Goal: Transaction & Acquisition: Purchase product/service

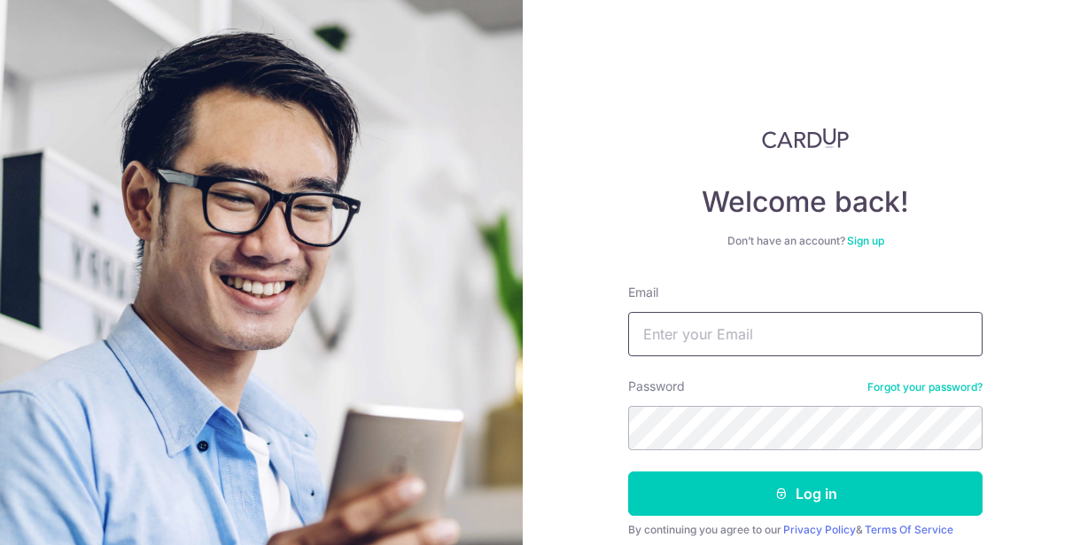
click at [713, 341] on input "Email" at bounding box center [805, 334] width 354 height 44
type input "[EMAIL_ADDRESS][DOMAIN_NAME]"
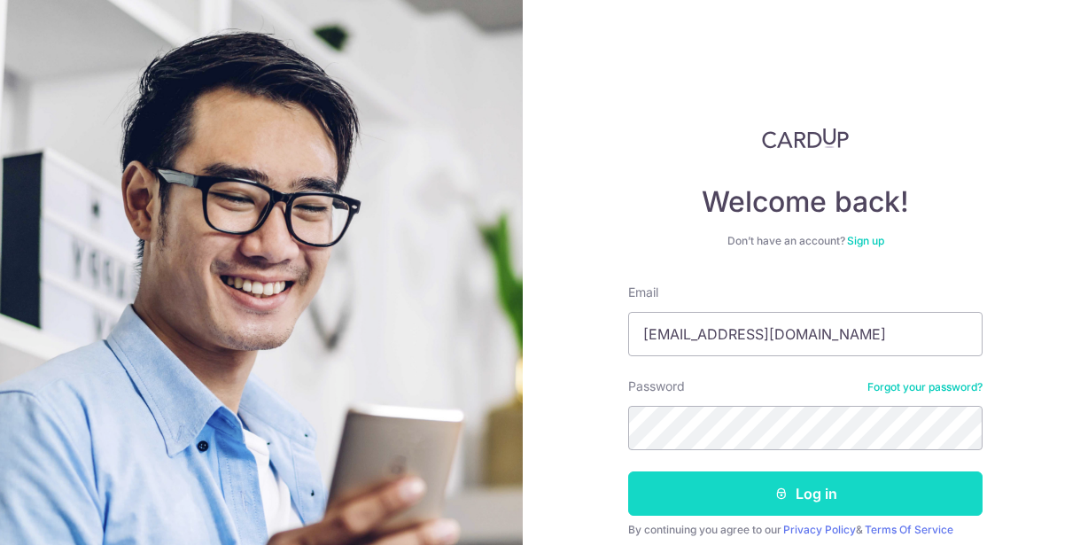
click at [748, 495] on button "Log in" at bounding box center [805, 493] width 354 height 44
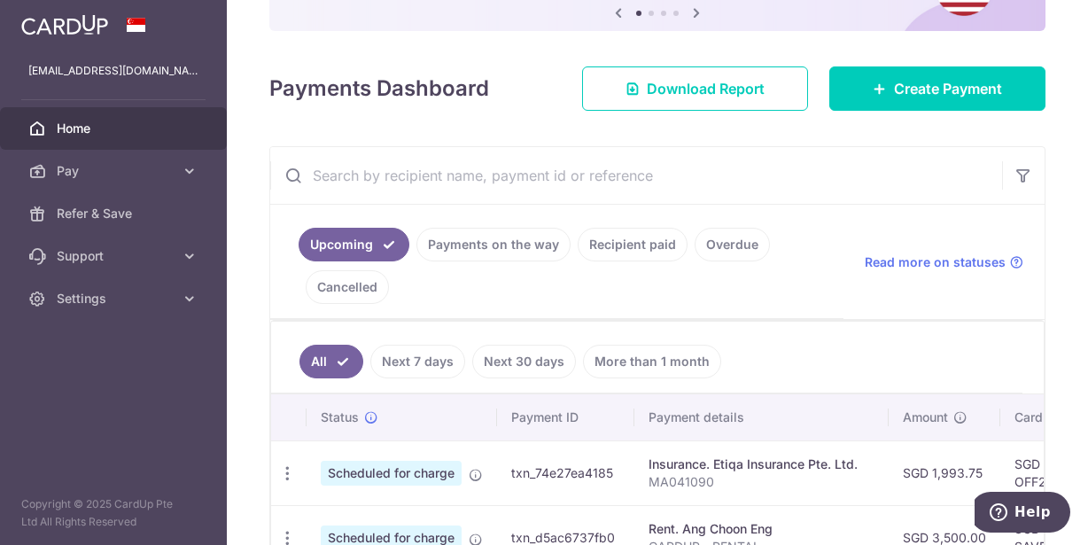
scroll to position [177, 0]
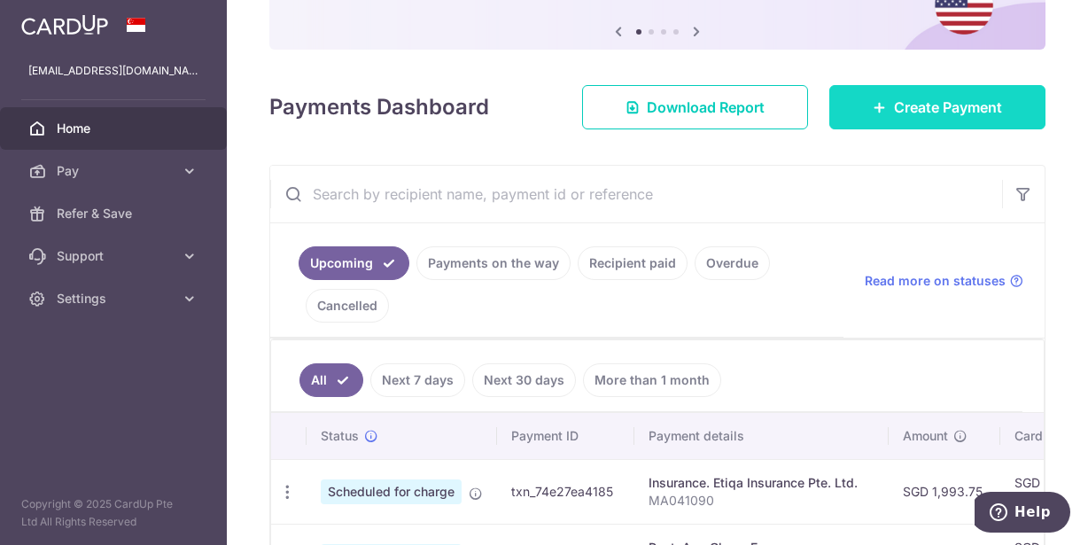
click at [896, 115] on span "Create Payment" at bounding box center [948, 107] width 108 height 21
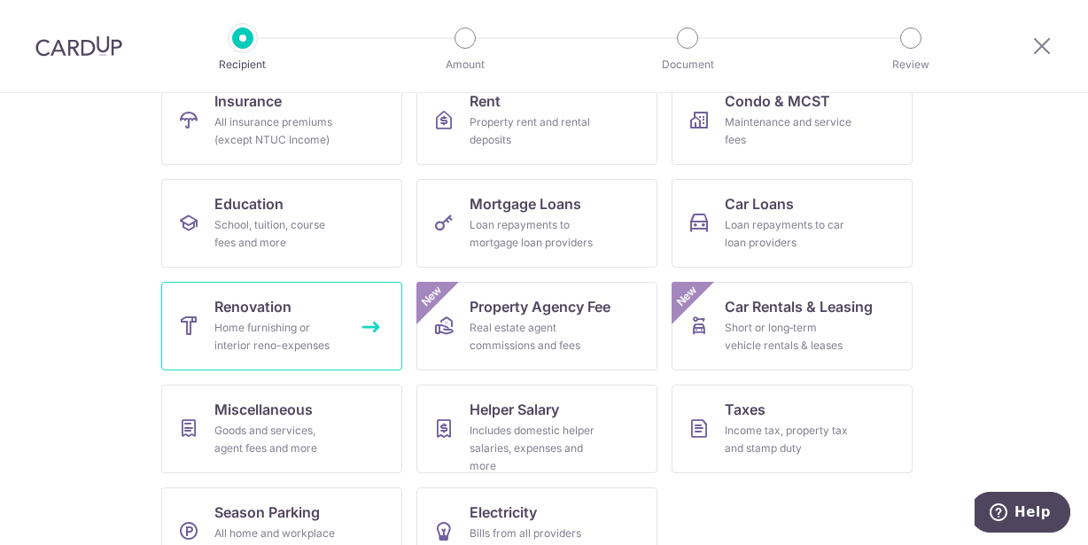
scroll to position [248, 0]
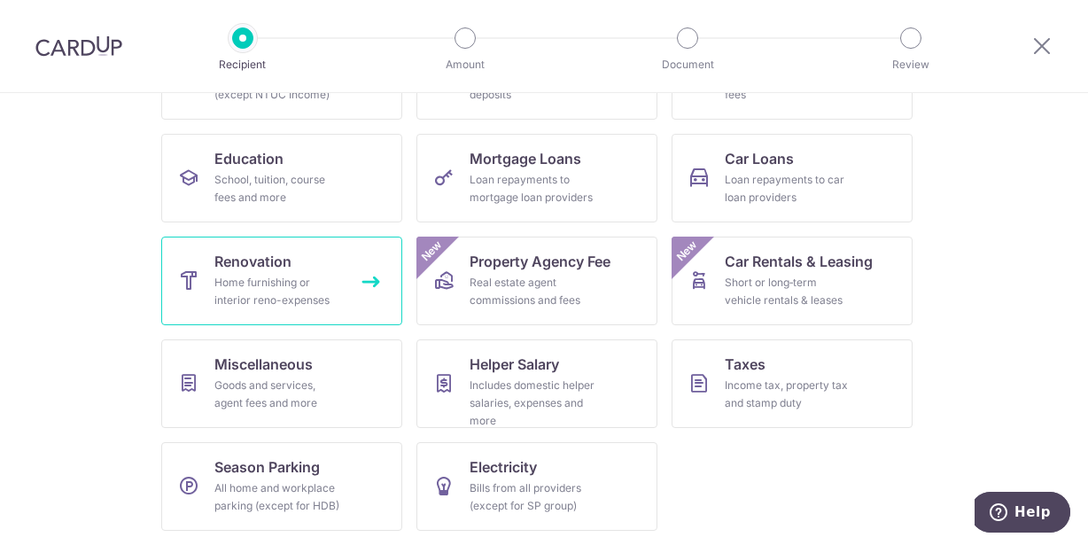
click at [327, 271] on link "Renovation Home furnishing or interior reno-expenses" at bounding box center [281, 281] width 241 height 89
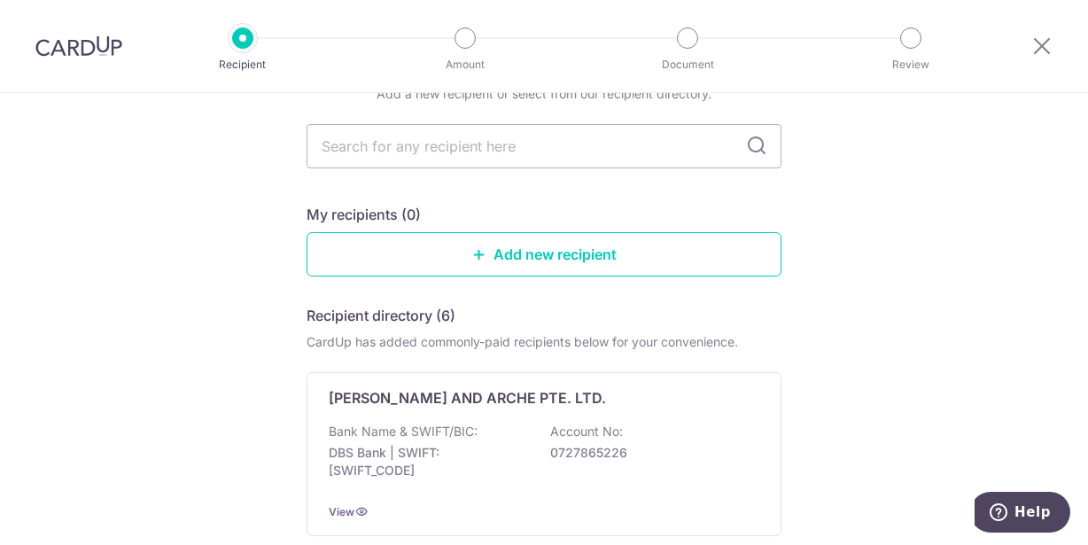
scroll to position [89, 0]
click at [533, 246] on link "Add new recipient" at bounding box center [544, 255] width 475 height 44
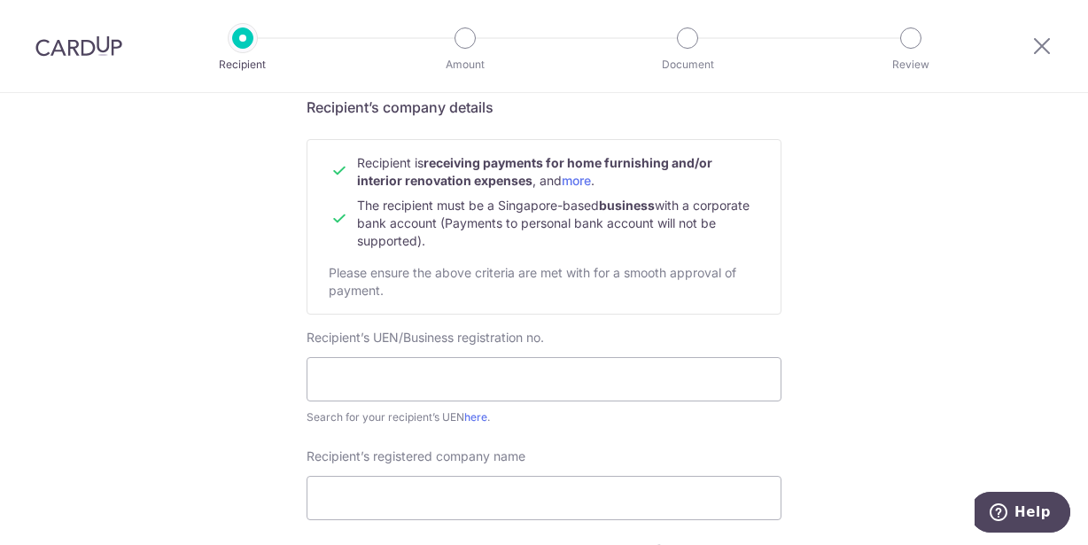
scroll to position [177, 0]
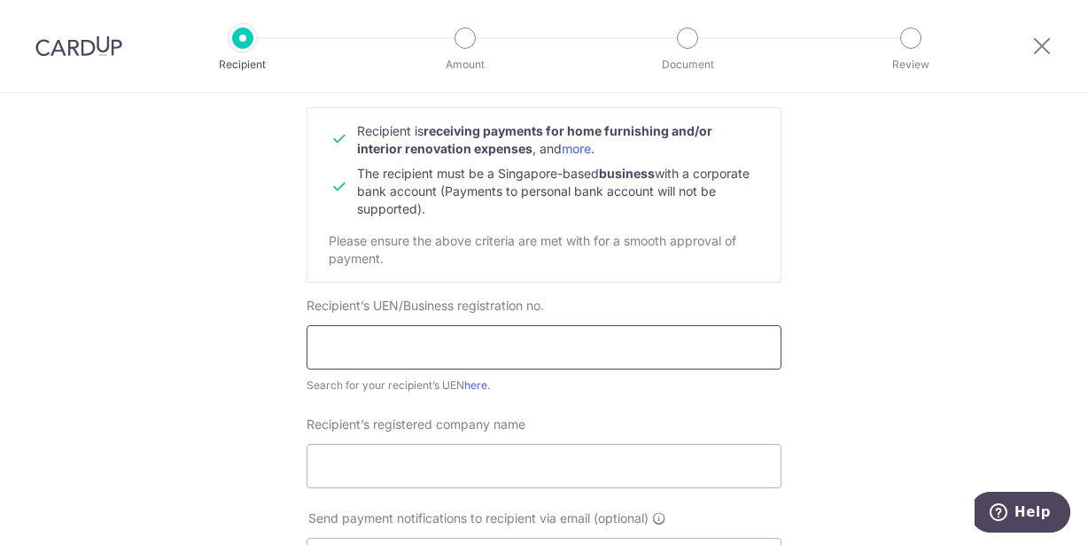
click at [497, 358] on input "text" at bounding box center [544, 347] width 475 height 44
type input "2022"
click at [474, 382] on link "here" at bounding box center [475, 384] width 23 height 13
click at [373, 459] on input "Recipient’s registered company name" at bounding box center [544, 466] width 475 height 44
paste input "BKH DOOR SERVICES PTE. LTD."
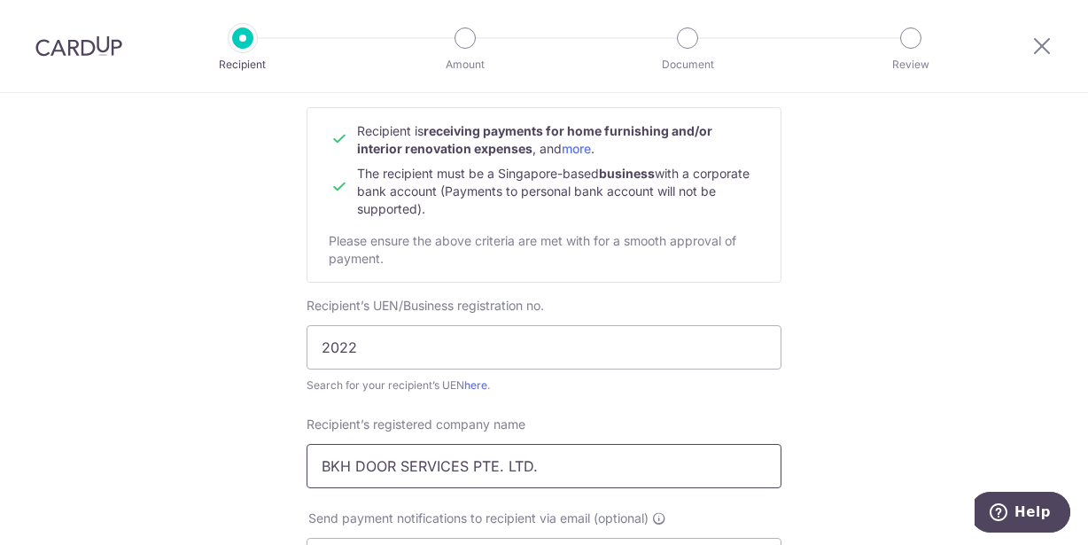
type input "BKH DOOR SERVICES PTE. LTD."
click at [429, 331] on input "2022" at bounding box center [544, 347] width 475 height 44
paste input "38404D"
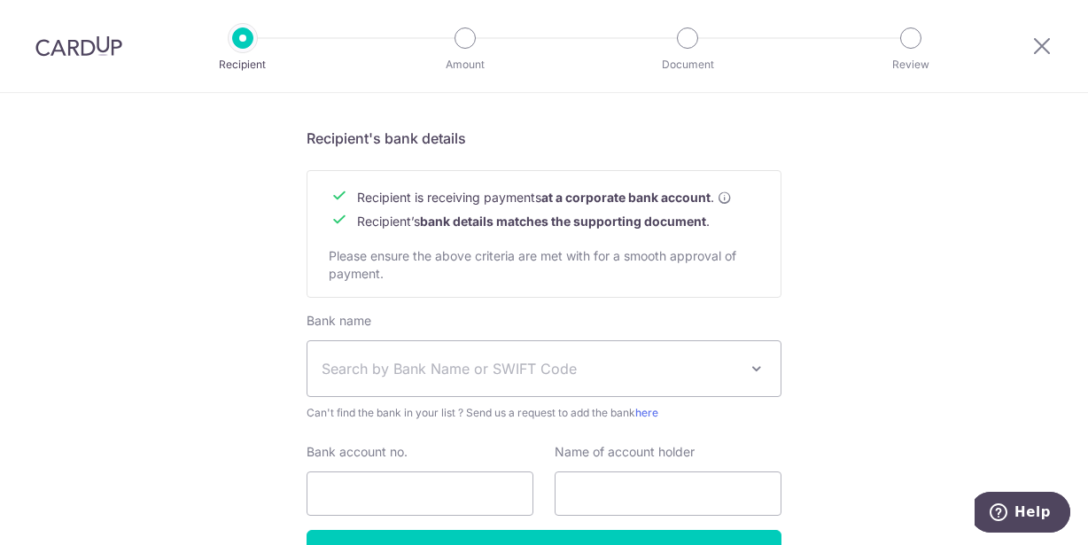
scroll to position [798, 0]
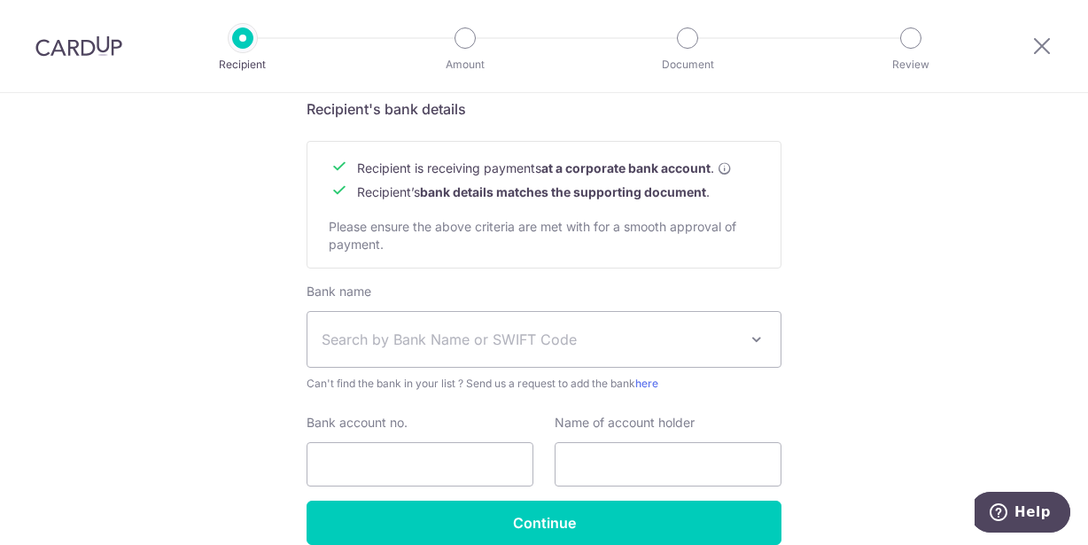
type input "202238404D"
click at [494, 347] on span "Search by Bank Name or SWIFT Code" at bounding box center [530, 339] width 417 height 21
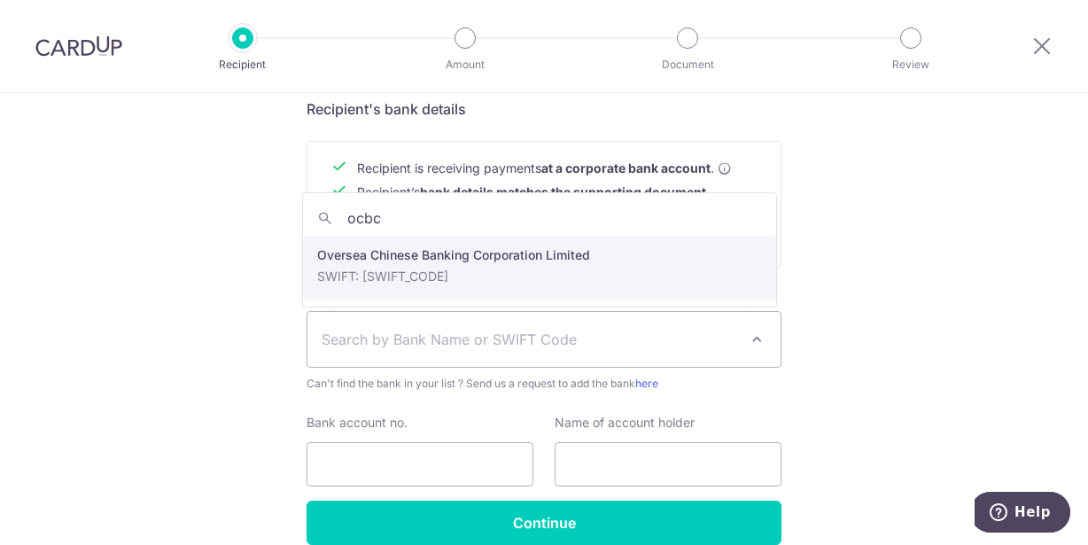
type input "ocbc"
select select "12"
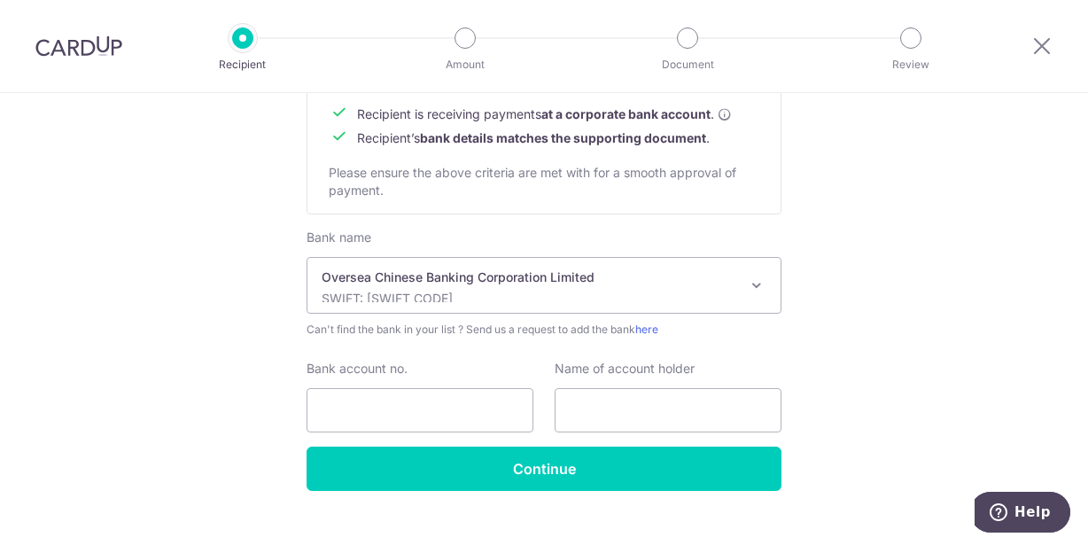
scroll to position [881, 0]
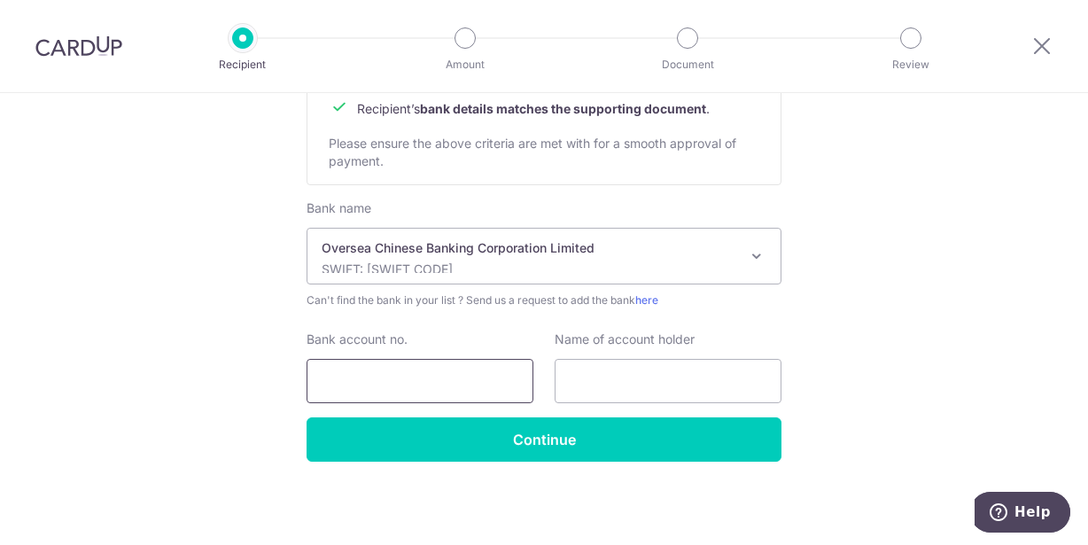
click at [458, 385] on input "Bank account no." at bounding box center [420, 381] width 227 height 44
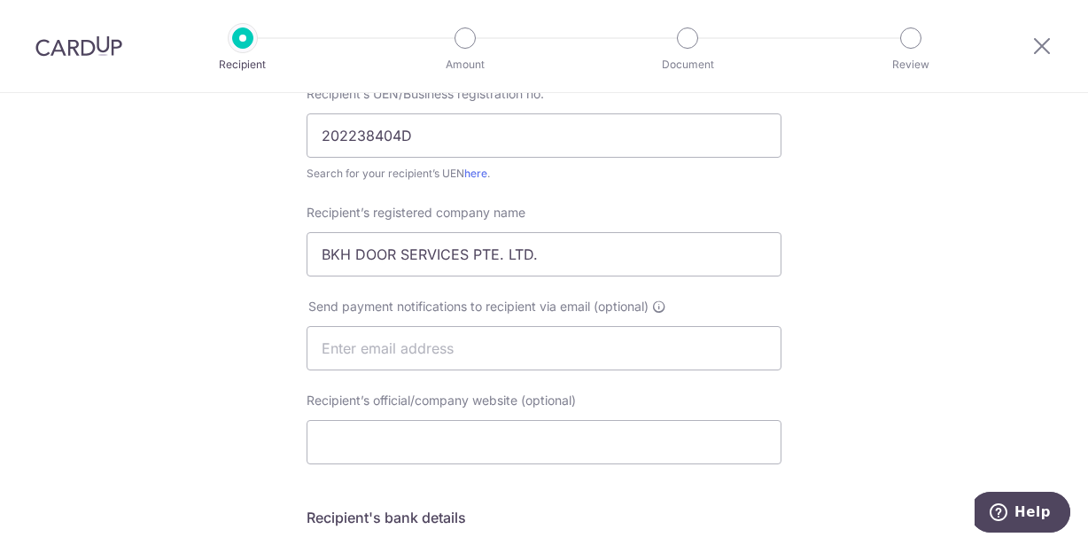
scroll to position [349, 0]
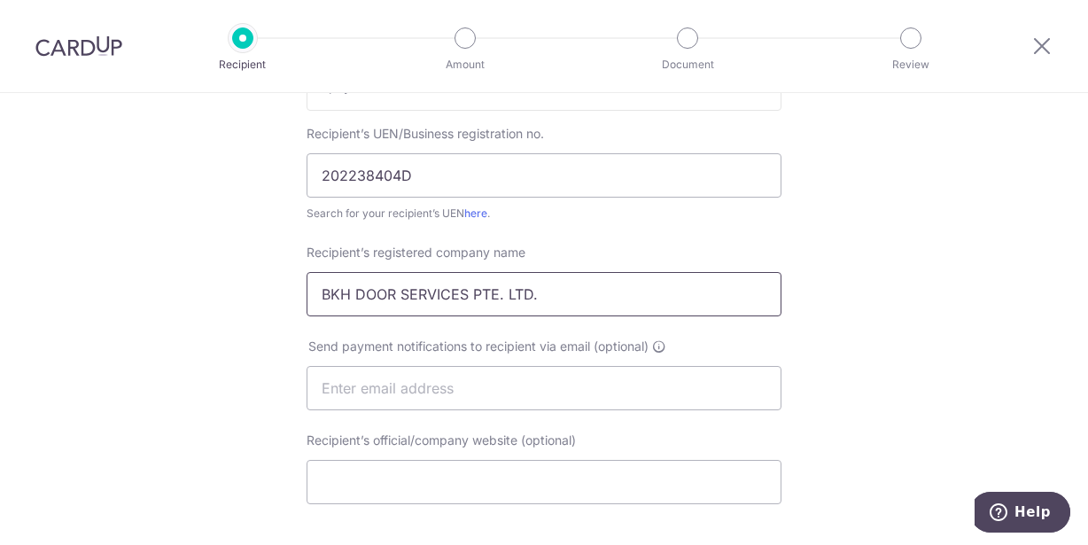
type input "595090564001"
click at [574, 301] on input "BKH DOOR SERVICES PTE. LTD." at bounding box center [544, 294] width 475 height 44
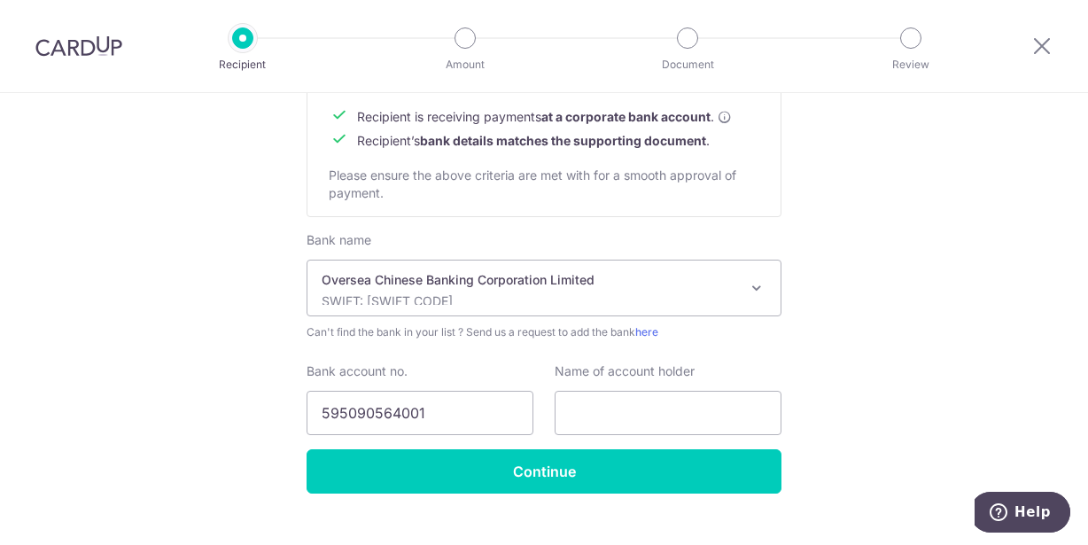
scroll to position [881, 0]
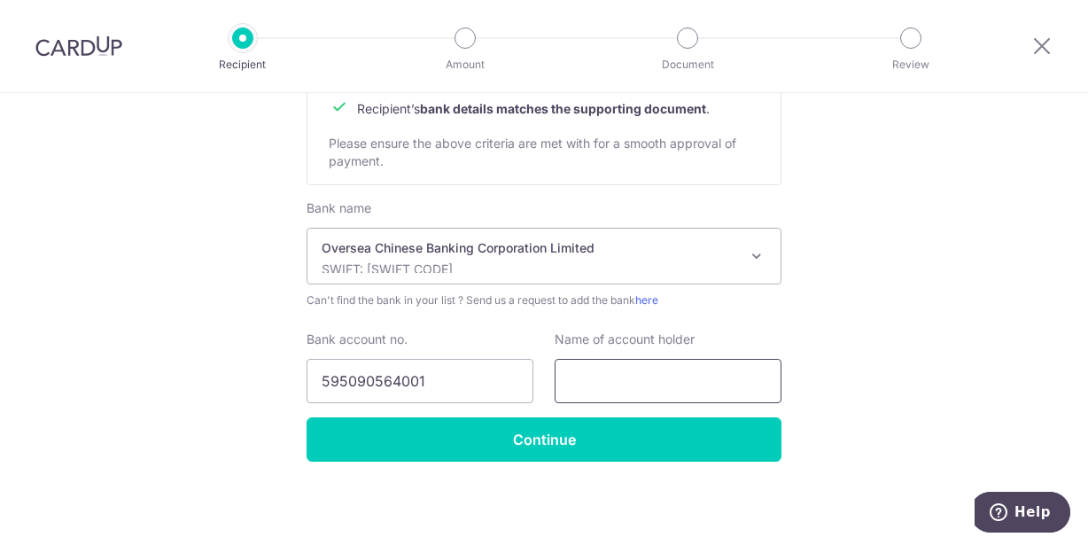
click at [628, 387] on input "text" at bounding box center [668, 381] width 227 height 44
paste input "BKH DOOR SERVICES PTE. LTD."
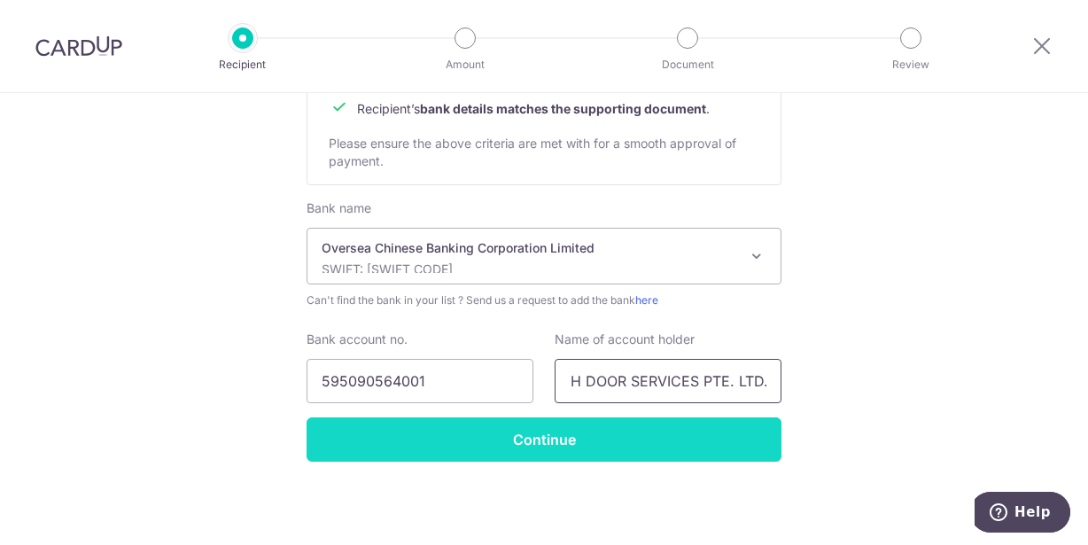
type input "BKH DOOR SERVICES PTE. LTD."
click at [591, 441] on input "Continue" at bounding box center [544, 439] width 475 height 44
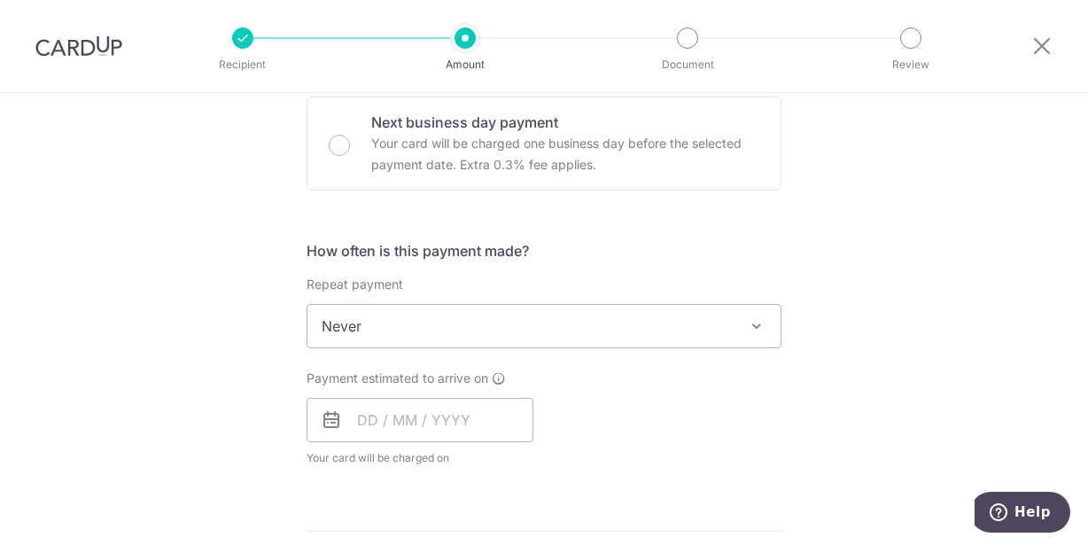
scroll to position [532, 0]
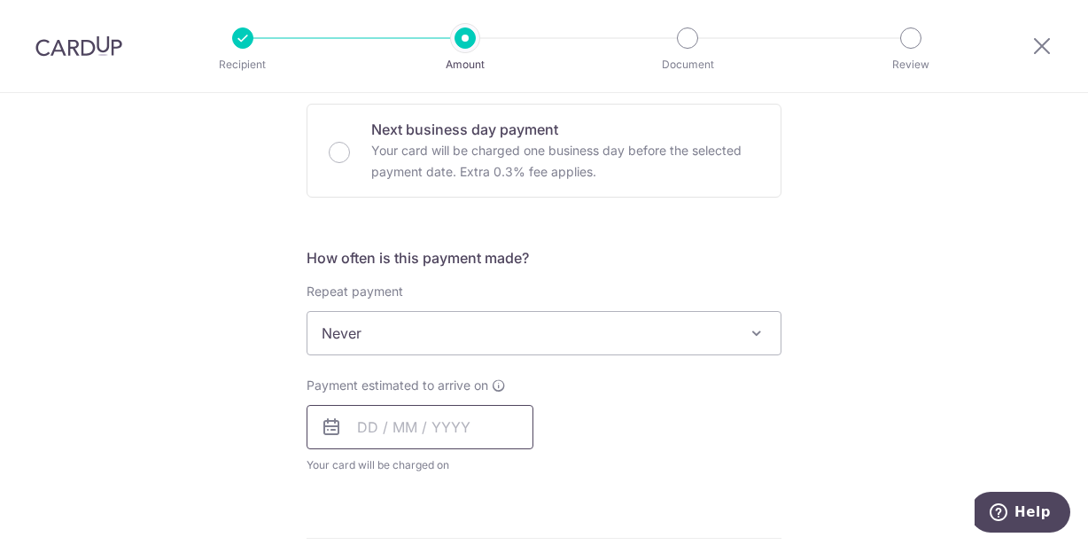
click at [432, 424] on input "text" at bounding box center [420, 427] width 227 height 44
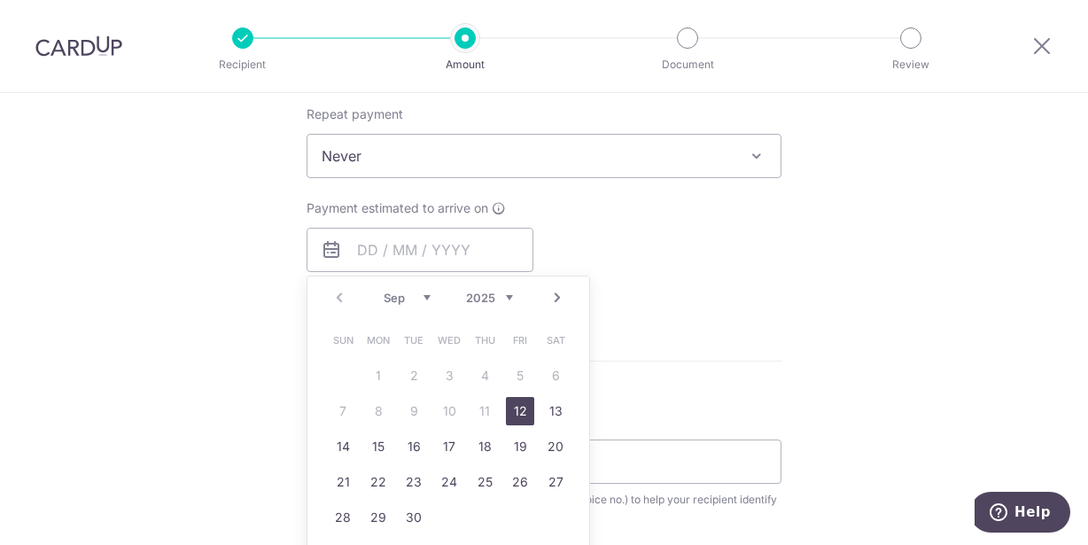
click at [513, 411] on link "12" at bounding box center [520, 411] width 28 height 28
type input "[DATE]"
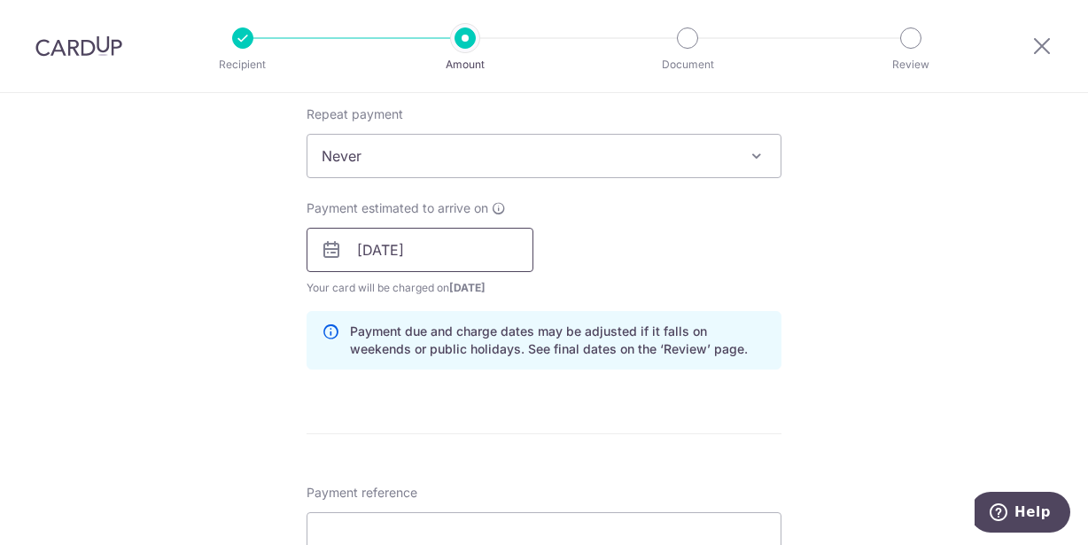
click at [478, 252] on input "[DATE]" at bounding box center [420, 250] width 227 height 44
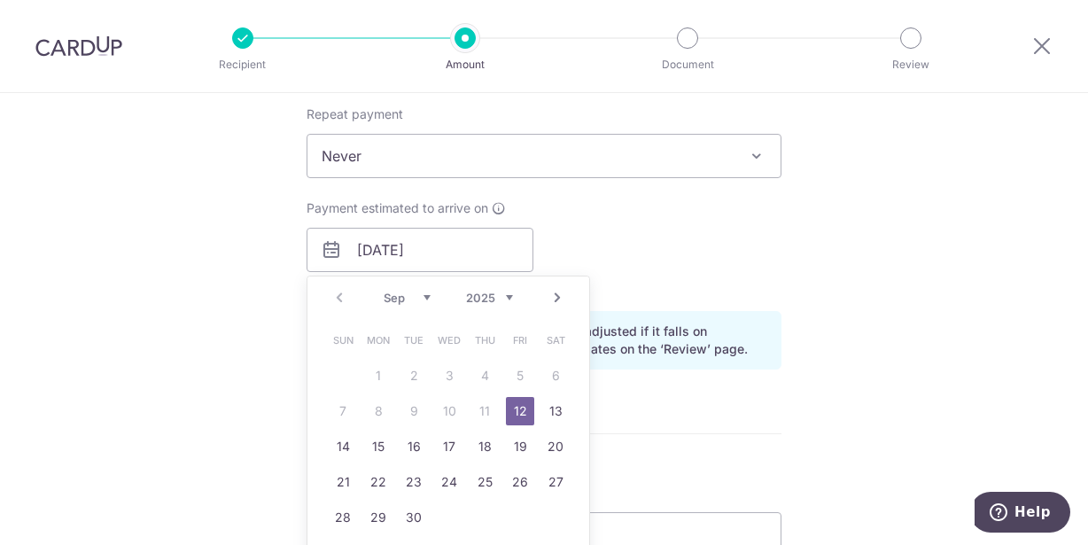
click at [702, 267] on div "Payment estimated to arrive on [DATE] Prev Next Sep Oct Nov [DATE] 2026 2027 20…" at bounding box center [544, 247] width 496 height 97
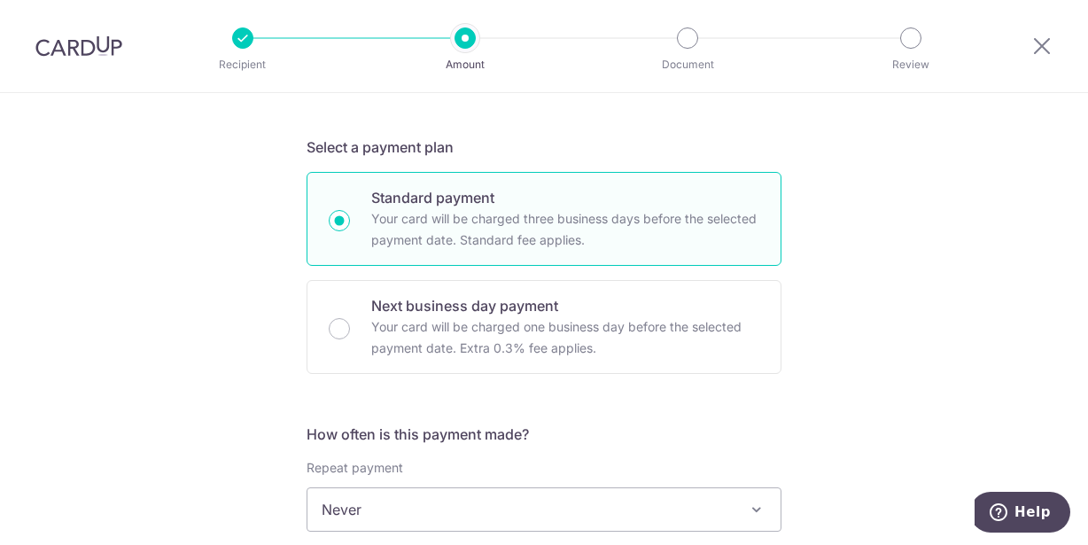
scroll to position [354, 0]
